Goal: Transaction & Acquisition: Purchase product/service

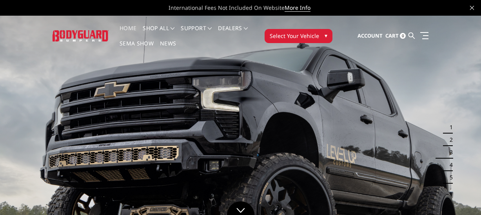
click at [306, 35] on span "Select Your Vehicle" at bounding box center [294, 36] width 49 height 8
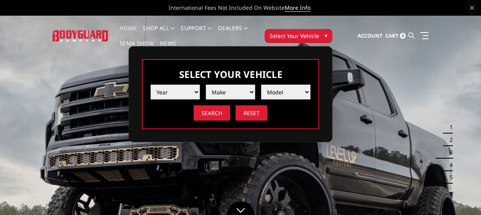
click at [188, 92] on select "Year 2025 2024 2023 2022 2021 2020 2019 2018 2017 2016 2015 2014 2013 2012 2011…" at bounding box center [174, 92] width 49 height 15
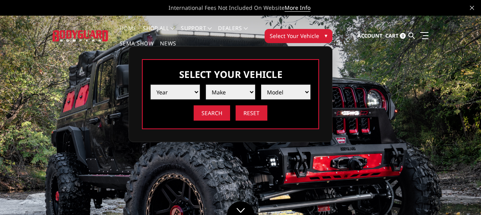
select select "yr_2020"
click at [150, 85] on select "Year 2025 2024 2023 2022 2021 2020 2019 2018 2017 2016 2015 2014 2013 2012 2011…" at bounding box center [174, 92] width 49 height 15
click at [232, 91] on select "Make Chevrolet Ford GMC Nissan Ram Toyota" at bounding box center [230, 92] width 49 height 15
select select "mk_chevrolet"
click at [206, 85] on select "Make Chevrolet Ford GMC Nissan Ram Toyota" at bounding box center [230, 92] width 49 height 15
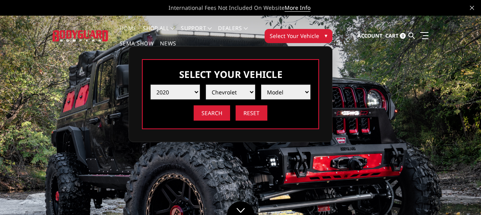
click at [285, 92] on select "Model Colorado Silverado 1500 Silverado 2500 / 3500 Silverado 4500 / 5500 / 650…" at bounding box center [285, 92] width 49 height 15
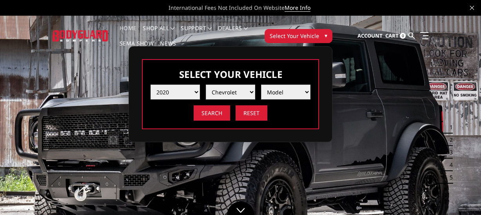
select select "md_silverado-2500-3500"
click at [261, 85] on select "Model Colorado Silverado 1500 Silverado 2500 / 3500 Silverado 4500 / 5500 / 650…" at bounding box center [285, 92] width 49 height 15
click at [214, 113] on input "Search" at bounding box center [212, 112] width 36 height 15
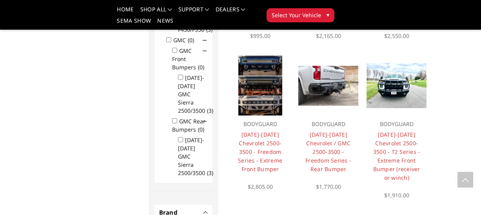
scroll to position [548, 0]
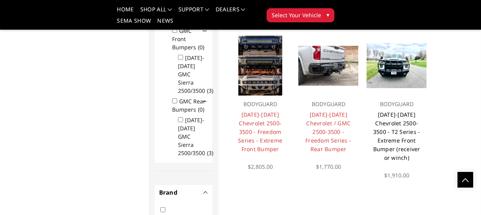
click at [396, 121] on link "[DATE]-[DATE] Chevrolet 2500-3500 - T2 Series - Extreme Front Bumper (receiver …" at bounding box center [396, 136] width 47 height 51
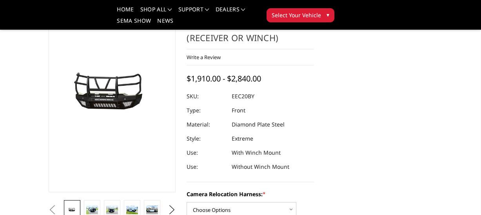
scroll to position [78, 0]
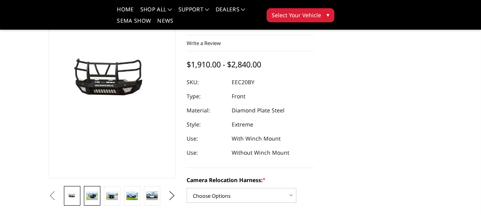
click at [92, 198] on img at bounding box center [91, 196] width 11 height 9
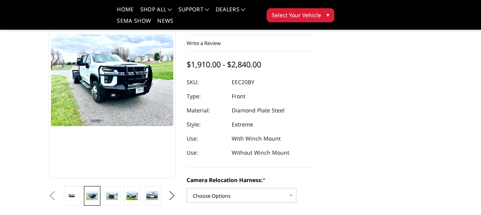
scroll to position [61, 0]
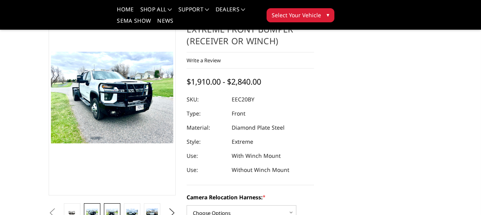
click at [112, 208] on link at bounding box center [112, 213] width 16 height 20
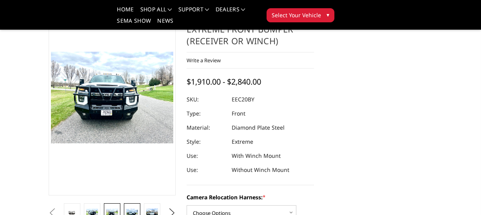
click at [135, 210] on img at bounding box center [131, 213] width 11 height 9
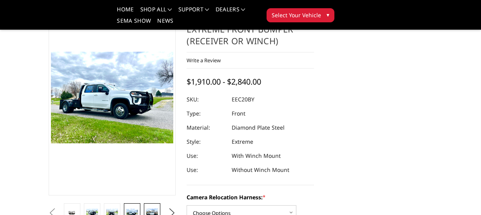
click at [152, 212] on img at bounding box center [151, 213] width 11 height 9
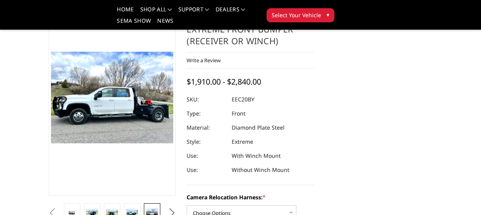
click at [172, 211] on button "Next" at bounding box center [172, 213] width 12 height 12
click at [114, 210] on img at bounding box center [111, 212] width 11 height 7
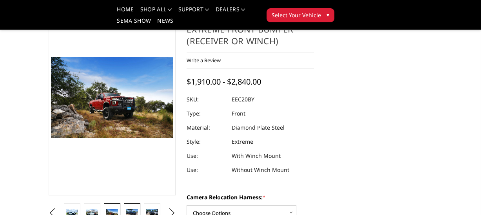
scroll to position [66, 0]
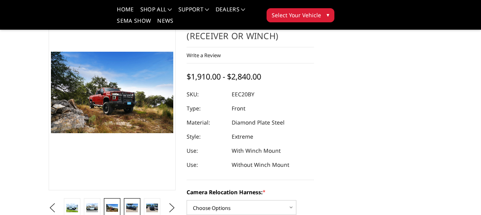
click at [134, 208] on img at bounding box center [131, 208] width 11 height 9
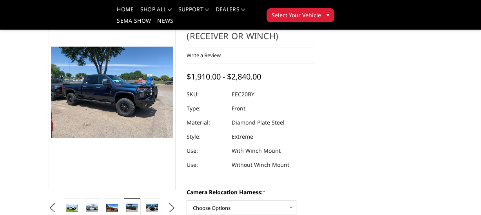
scroll to position [61, 0]
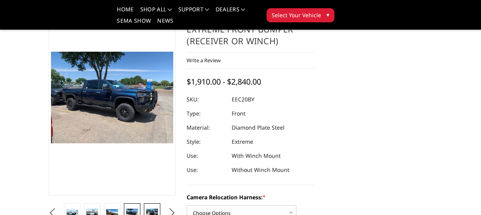
click at [155, 212] on img at bounding box center [151, 213] width 11 height 9
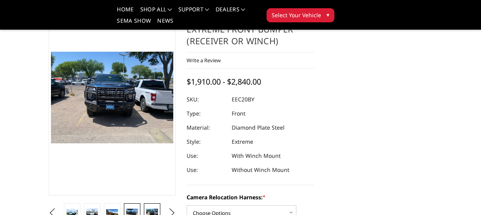
click at [135, 212] on img at bounding box center [131, 213] width 11 height 9
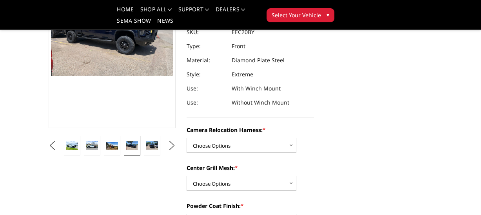
scroll to position [139, 0]
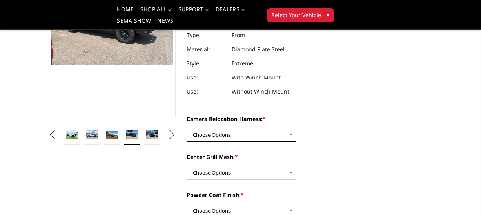
click at [260, 134] on select "Choose Options Without camera harness With camera harness" at bounding box center [241, 134] width 110 height 15
select select "3775"
click at [186, 127] on select "Choose Options Without camera harness With camera harness" at bounding box center [241, 134] width 110 height 15
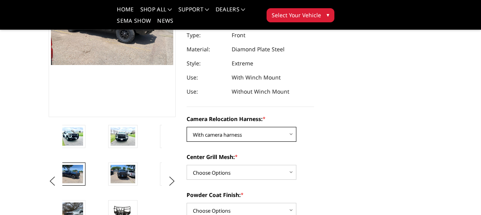
scroll to position [179, 0]
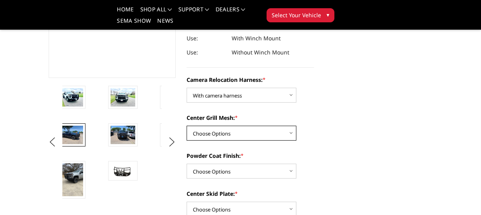
click at [237, 131] on select "Choose Options Without expanded metal With expanded metal" at bounding box center [241, 133] width 110 height 15
select select "3773"
click at [186, 126] on select "Choose Options Without expanded metal With expanded metal" at bounding box center [241, 133] width 110 height 15
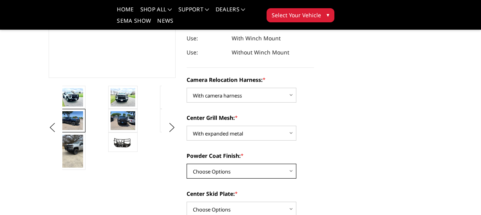
click at [214, 171] on select "Choose Options Textured Black Powder Coat Gloss Black Powder Coat Bare Metal" at bounding box center [241, 171] width 110 height 15
select select "3772"
click at [186, 164] on select "Choose Options Textured Black Powder Coat Gloss Black Powder Coat Bare Metal" at bounding box center [241, 171] width 110 height 15
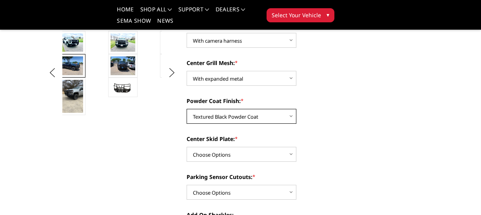
scroll to position [257, 0]
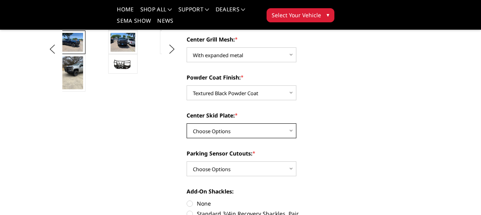
click at [221, 129] on select "Choose Options Winch Mount Skid Plate Standard Skid Plate (included) 2" Receive…" at bounding box center [241, 130] width 110 height 15
select select "3768"
click at [186, 123] on select "Choose Options Winch Mount Skid Plate Standard Skid Plate (included) 2" Receive…" at bounding box center [241, 130] width 110 height 15
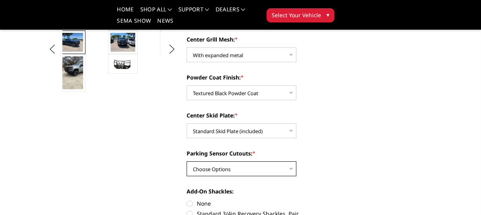
click at [232, 166] on select "Choose Options Yes - With Parking Sensor Cutouts" at bounding box center [241, 168] width 110 height 15
select select "3766"
click at [186, 161] on select "Choose Options Yes - With Parking Sensor Cutouts" at bounding box center [241, 168] width 110 height 15
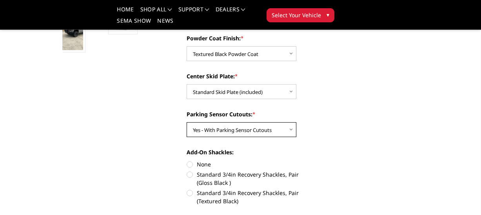
scroll to position [335, 0]
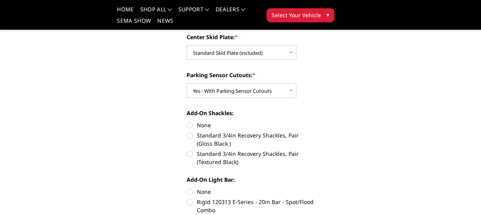
click at [214, 155] on label "Standard 3/4in Recovery Shackles, Pair (Textured Black)" at bounding box center [249, 158] width 127 height 16
click at [314, 132] on input "Standard 3/4in Recovery Shackles, Pair (Textured Black)" at bounding box center [314, 131] width 0 height 0
radio input "true"
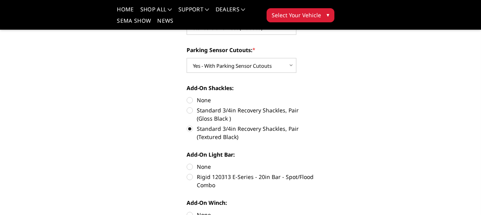
scroll to position [375, 0]
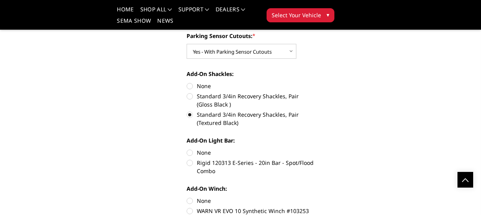
drag, startPoint x: 200, startPoint y: 154, endPoint x: 223, endPoint y: 153, distance: 23.5
click at [201, 154] on label "None" at bounding box center [249, 152] width 127 height 8
click at [187, 149] on input "None" at bounding box center [186, 148] width 0 height 0
radio input "true"
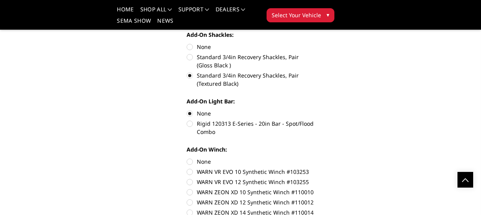
scroll to position [453, 0]
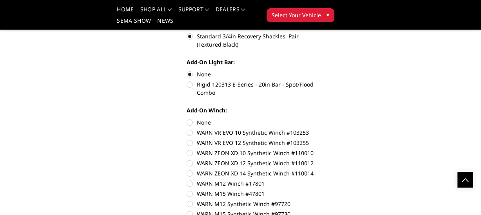
click at [207, 123] on label "None" at bounding box center [249, 122] width 127 height 8
click at [187, 119] on input "None" at bounding box center [186, 118] width 0 height 0
radio input "true"
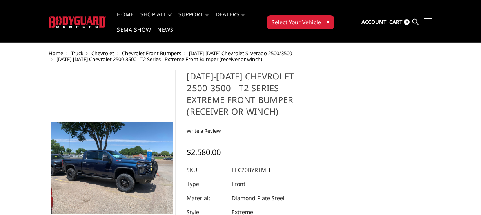
scroll to position [0, 0]
